Goal: Find specific page/section

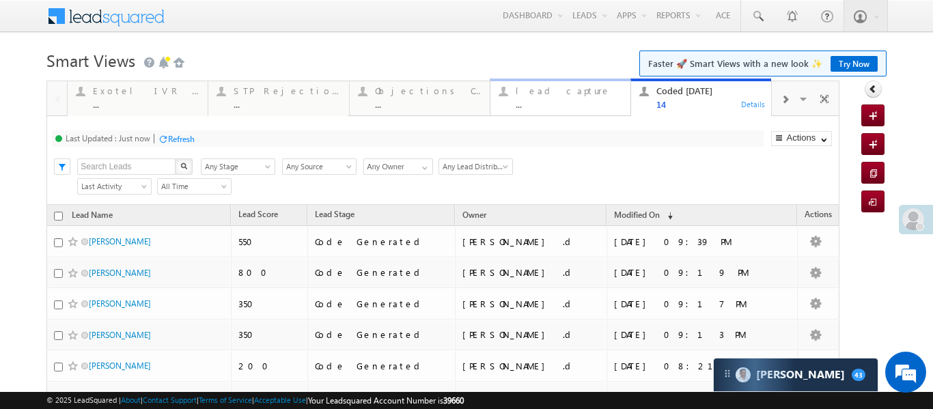
click at [564, 109] on div "..." at bounding box center [569, 104] width 107 height 10
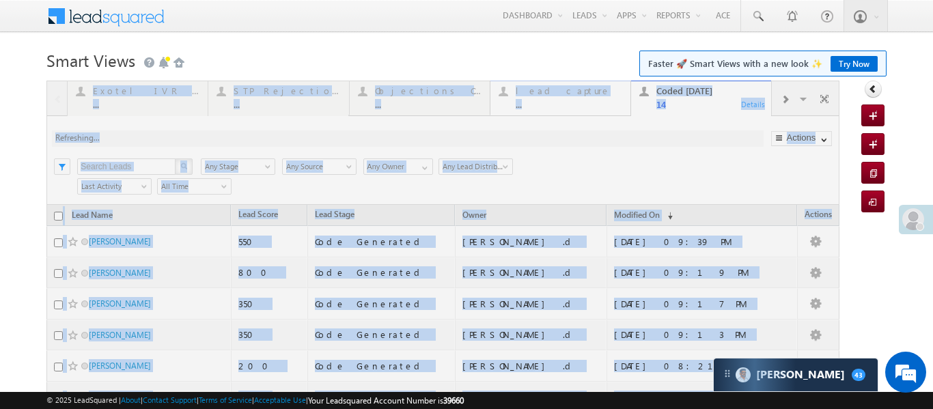
click at [564, 109] on div at bounding box center [442, 409] width 793 height 656
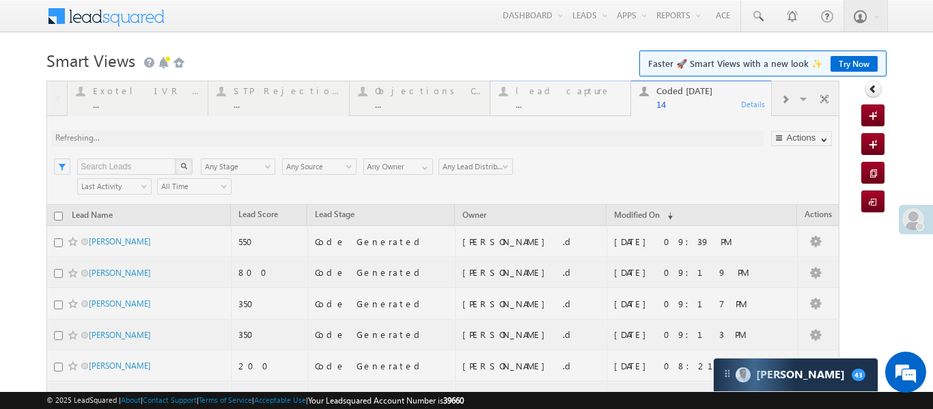
click at [564, 109] on div at bounding box center [442, 409] width 793 height 656
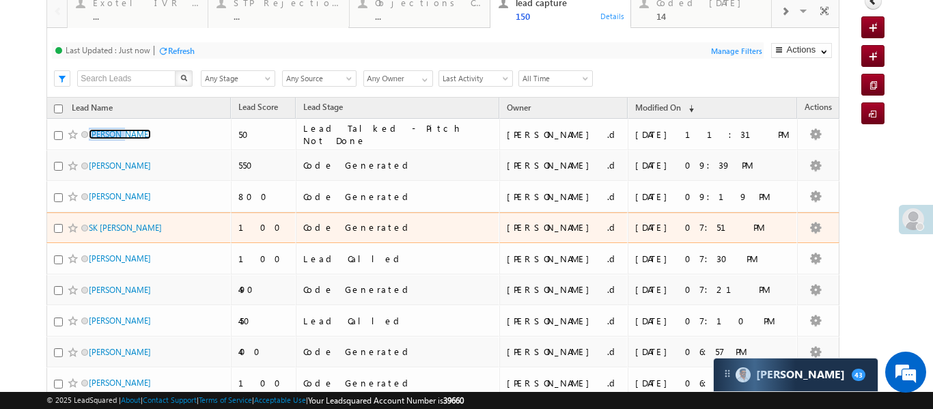
scroll to position [89, 0]
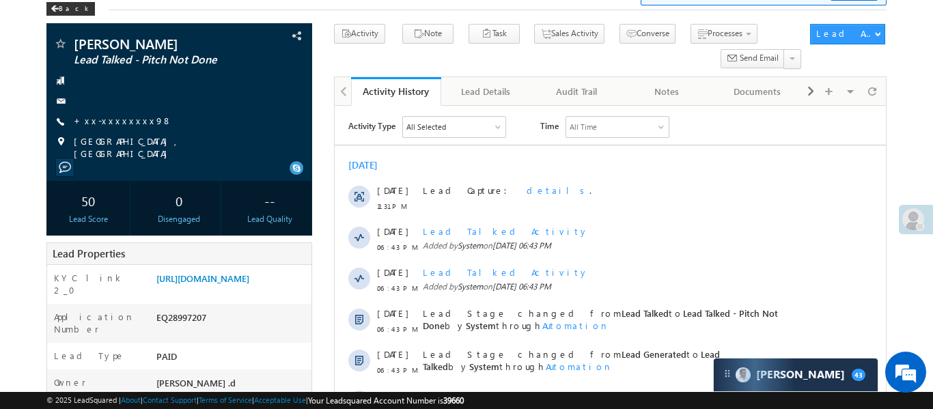
scroll to position [69, 0]
